Goal: Transaction & Acquisition: Download file/media

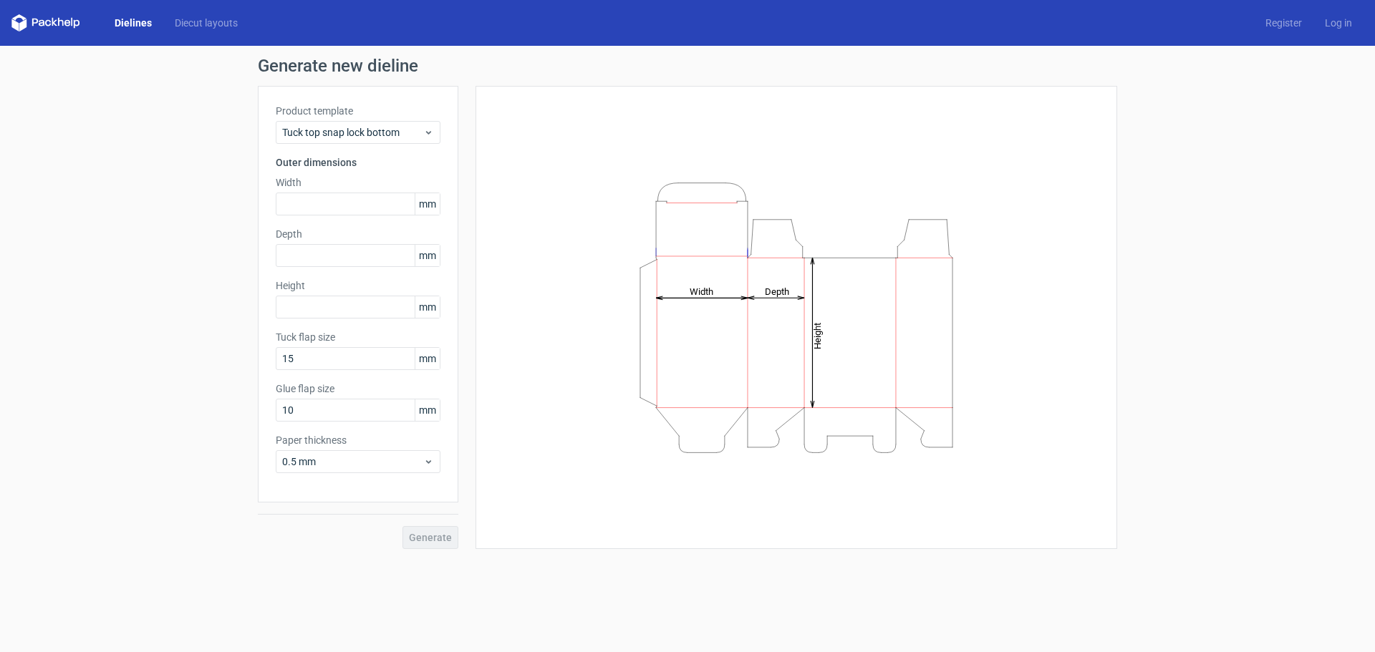
click at [372, 120] on div "Product template Tuck top snap lock bottom" at bounding box center [358, 124] width 165 height 40
click at [371, 134] on span "Tuck top snap lock bottom" at bounding box center [352, 132] width 141 height 14
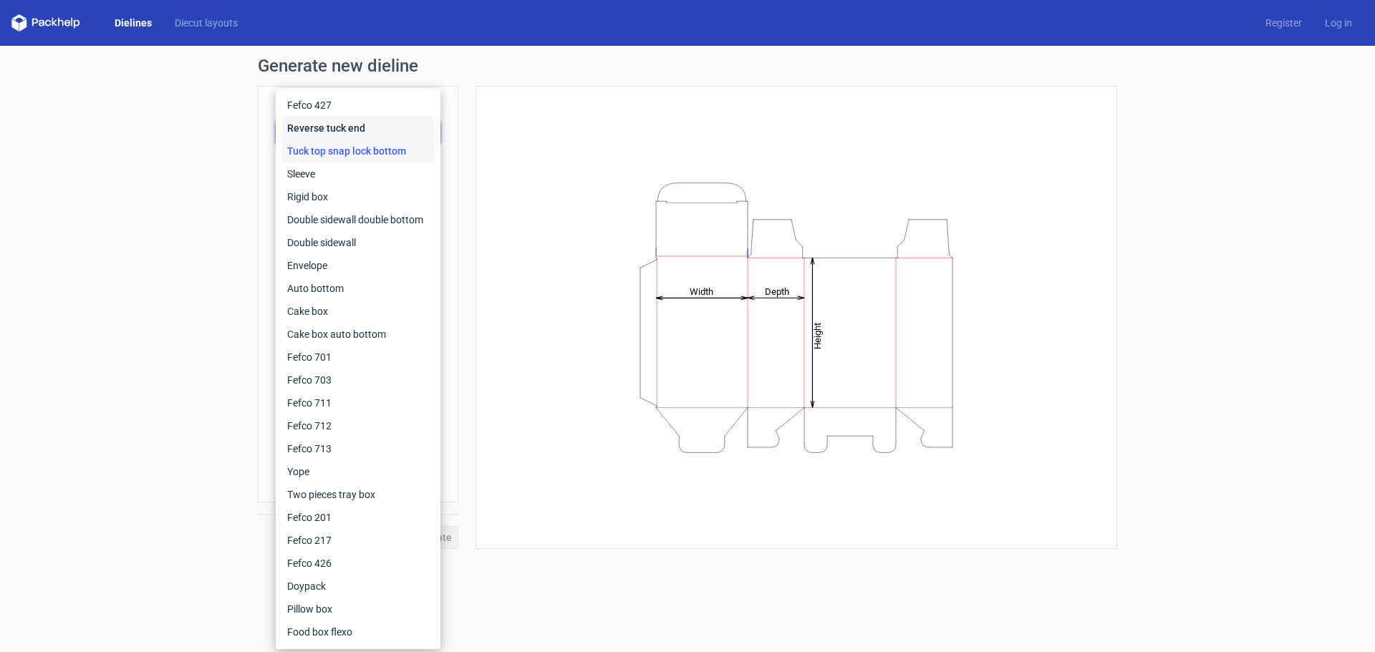
click at [342, 130] on div "Reverse tuck end" at bounding box center [357, 128] width 153 height 23
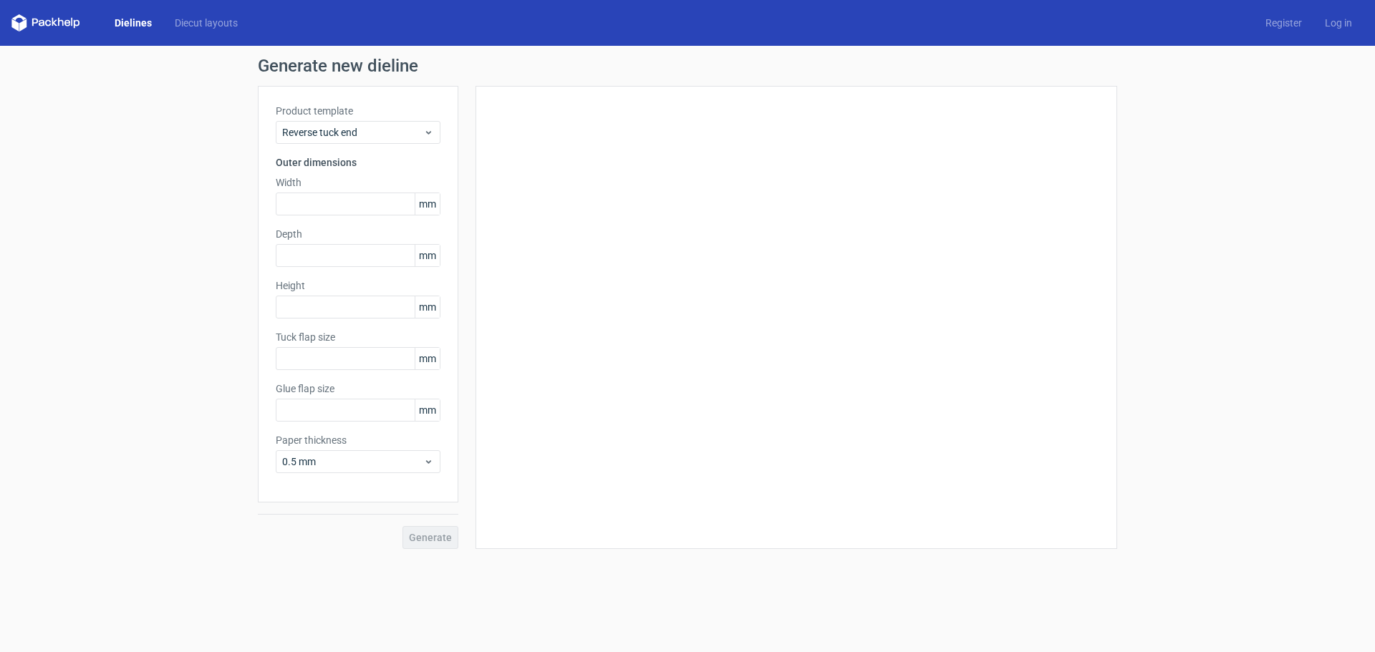
type input "15"
type input "10"
click at [345, 127] on span "Reverse tuck end" at bounding box center [352, 132] width 141 height 14
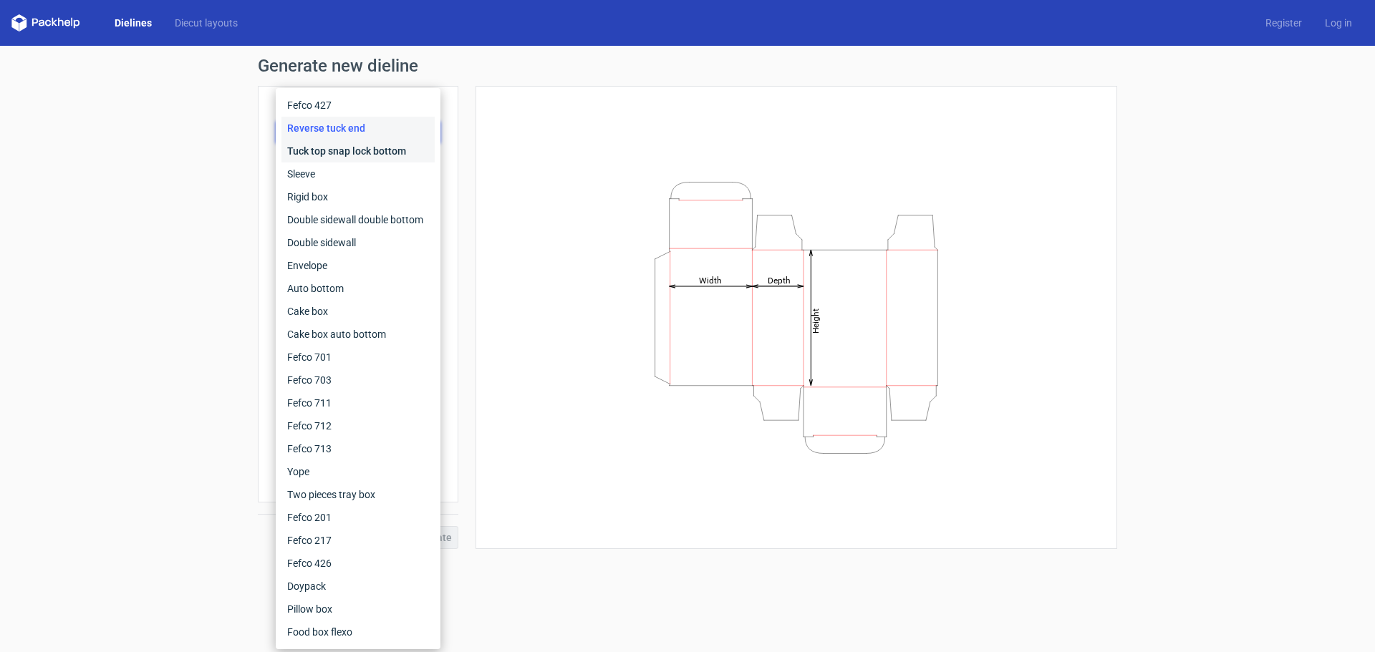
click at [352, 152] on div "Tuck top snap lock bottom" at bounding box center [357, 151] width 153 height 23
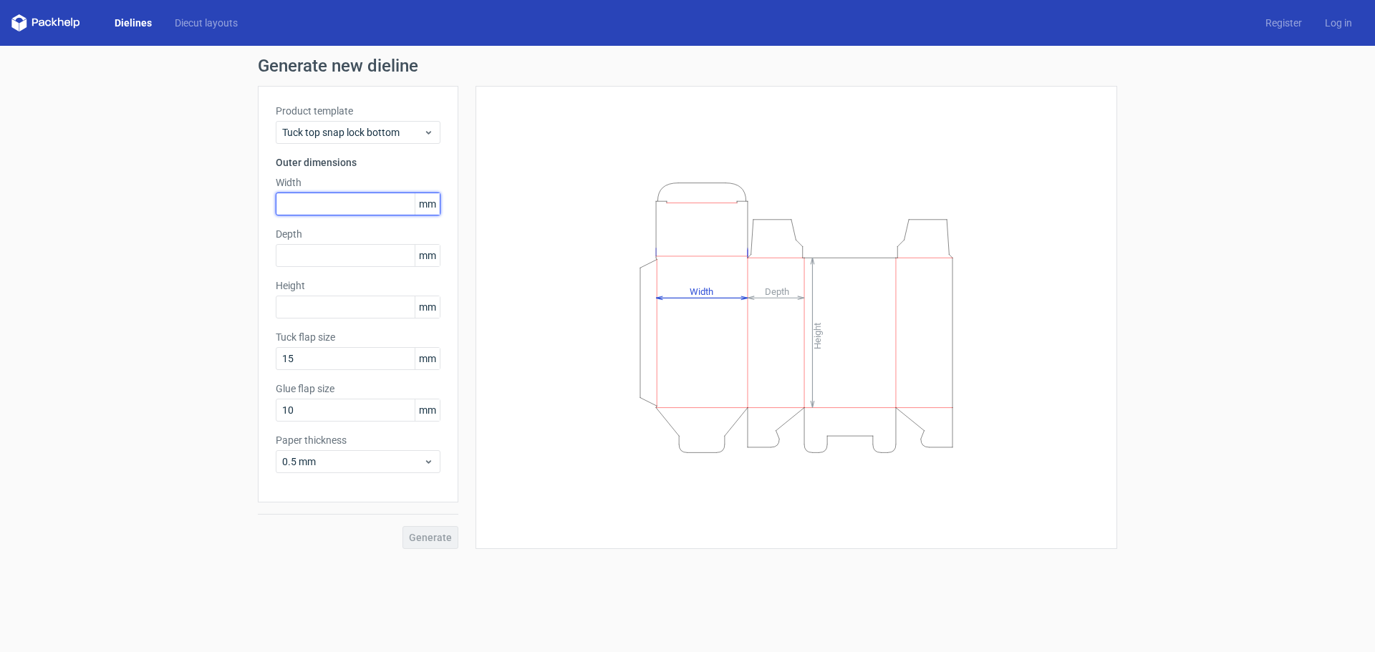
click at [344, 206] on input "text" at bounding box center [358, 204] width 165 height 23
click at [349, 246] on input "text" at bounding box center [358, 255] width 165 height 23
drag, startPoint x: 310, startPoint y: 198, endPoint x: 256, endPoint y: 200, distance: 53.8
click at [256, 200] on div "Generate new dieline Product template Tuck top snap lock bottom Outer dimension…" at bounding box center [687, 303] width 1375 height 515
type input "110"
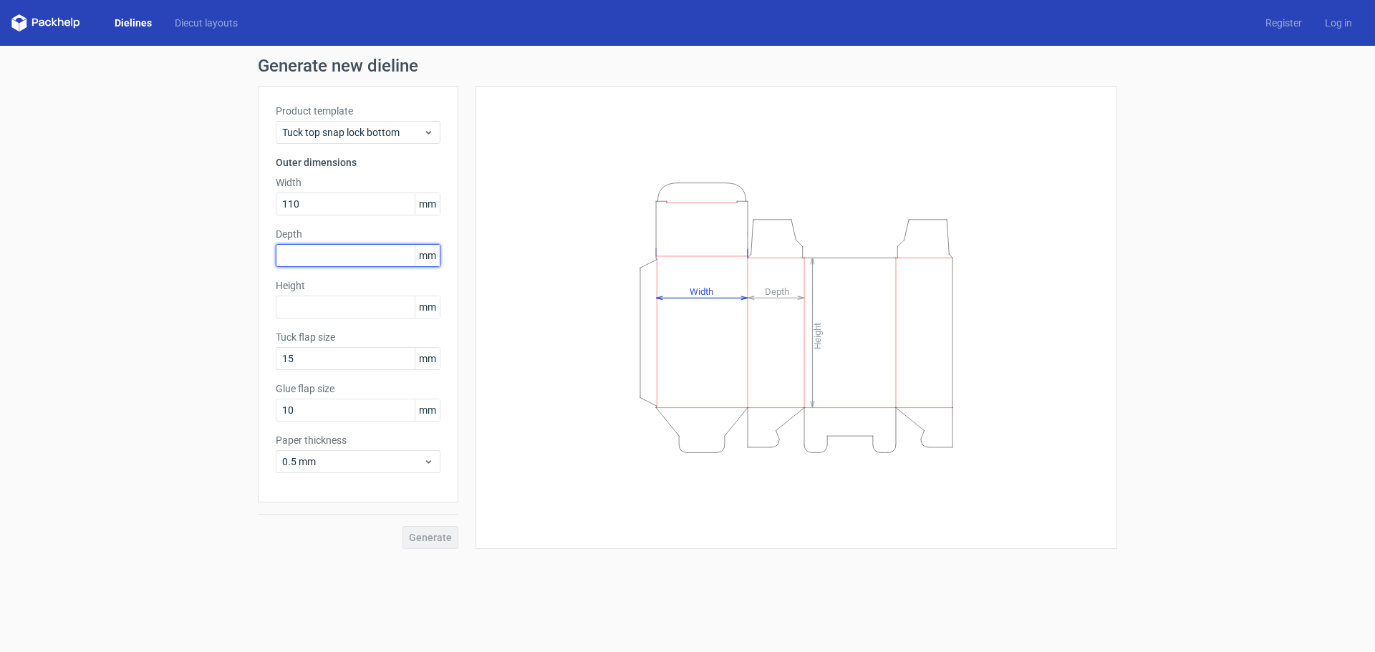
click at [333, 260] on input "text" at bounding box center [358, 255] width 165 height 23
type input "60"
click at [327, 308] on input "text" at bounding box center [358, 307] width 165 height 23
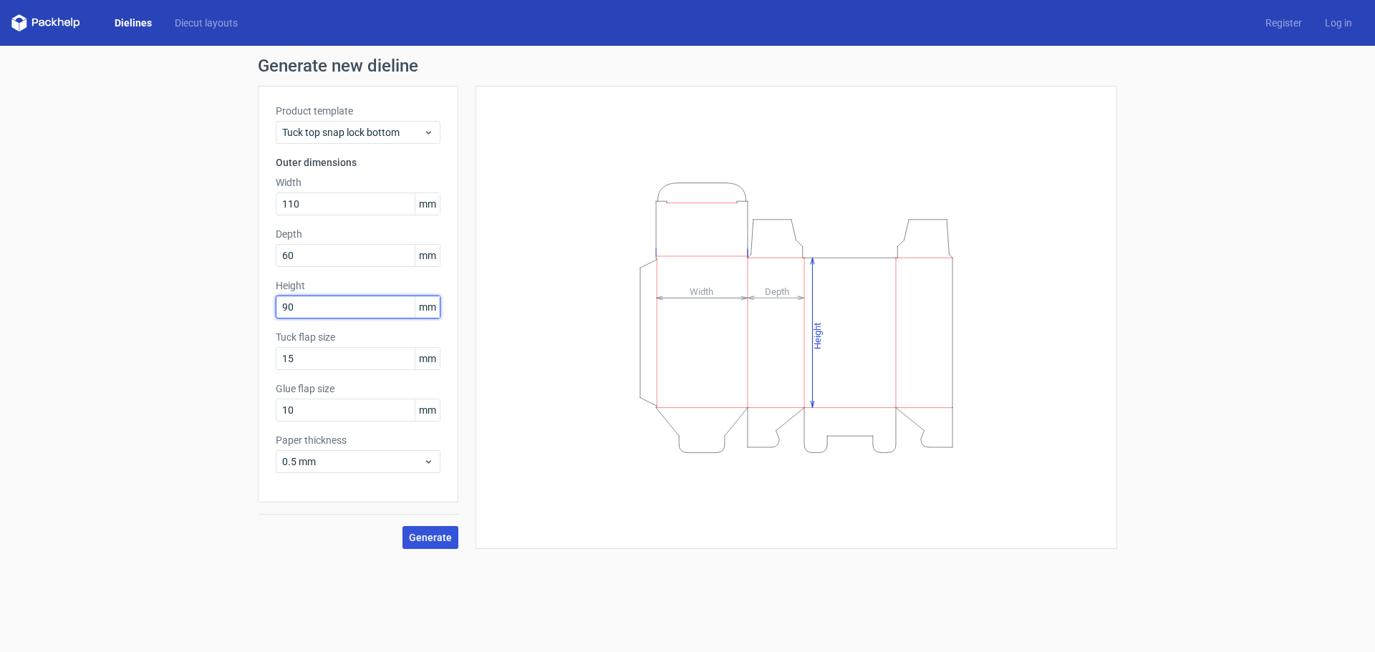
type input "90"
click at [447, 536] on span "Generate" at bounding box center [430, 538] width 43 height 10
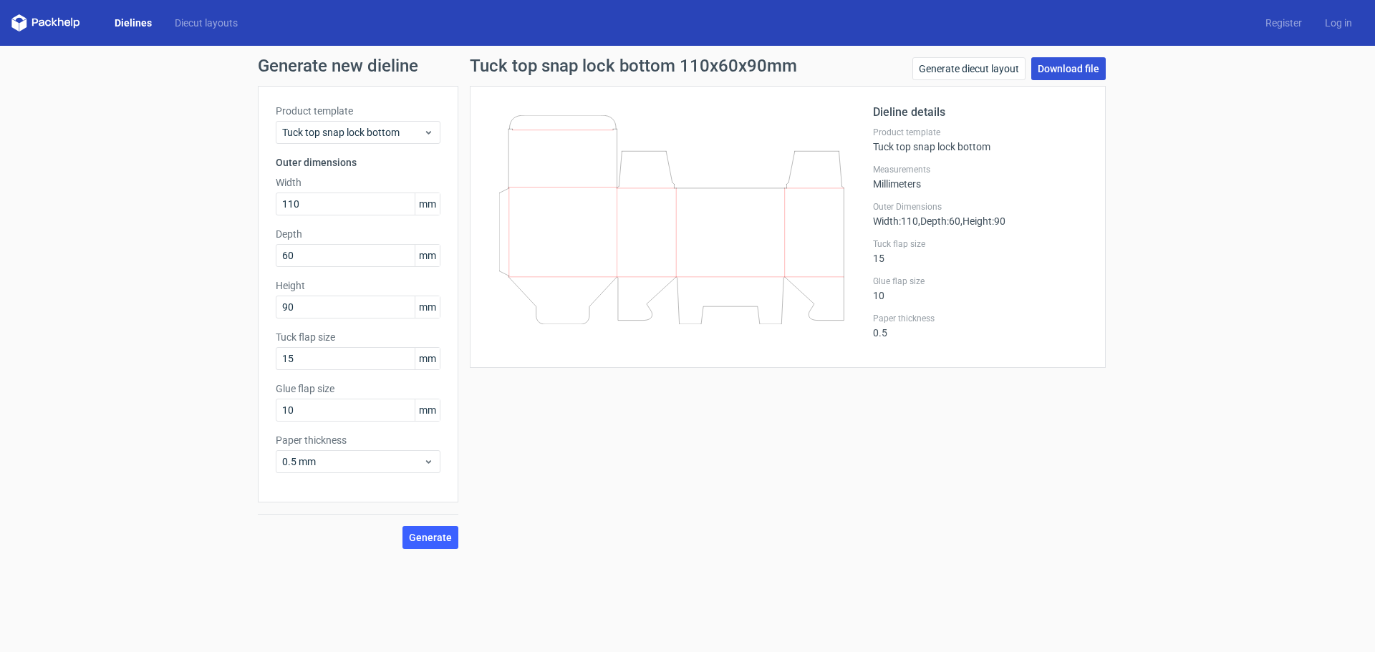
click at [1064, 72] on link "Download file" at bounding box center [1068, 68] width 74 height 23
